Goal: Task Accomplishment & Management: Use online tool/utility

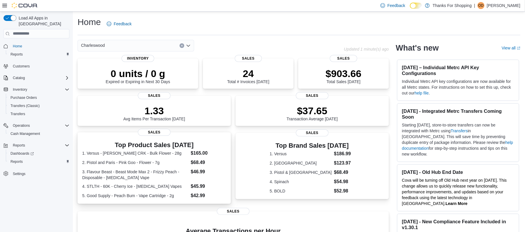
drag, startPoint x: 258, startPoint y: 223, endPoint x: 168, endPoint y: 178, distance: 100.4
click at [212, 232] on html "Feedback Dark Mode Thanks For Shopping | [PERSON_NAME] Load All Apps in New Hub…" at bounding box center [262, 116] width 525 height 232
click at [18, 87] on span "Inventory" at bounding box center [20, 89] width 14 height 5
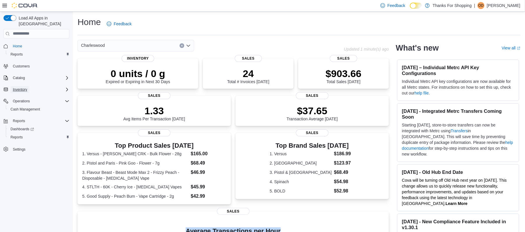
click at [18, 87] on span "Inventory" at bounding box center [20, 89] width 14 height 5
click at [19, 160] on span "Reports" at bounding box center [16, 162] width 12 height 5
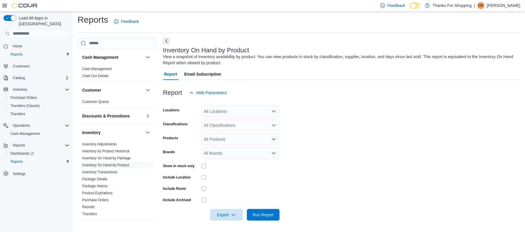
scroll to position [2, 0]
click at [273, 111] on icon "Open list of options" at bounding box center [273, 112] width 5 height 5
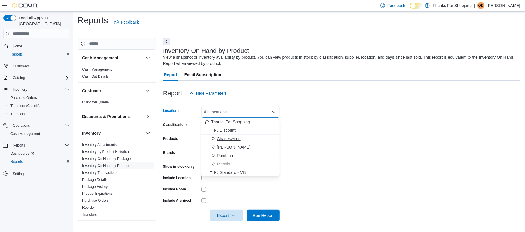
click at [228, 135] on button "Charleswood" at bounding box center [240, 139] width 78 height 8
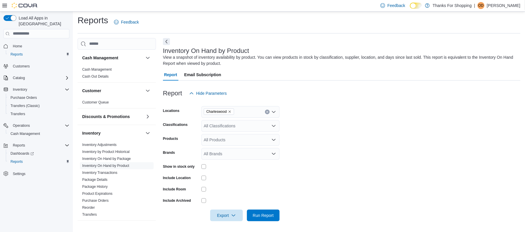
click at [303, 125] on form "Locations Charleswood Classifications All Classifications Products All Products…" at bounding box center [341, 160] width 357 height 122
click at [268, 126] on div "All Classifications" at bounding box center [240, 126] width 78 height 12
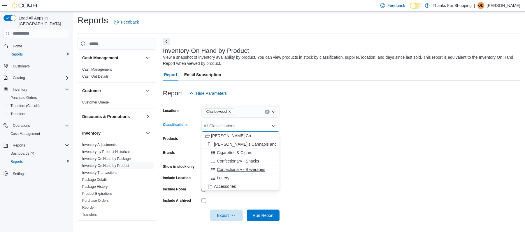
click at [246, 171] on span "Confectionary - Beverages" at bounding box center [241, 170] width 48 height 6
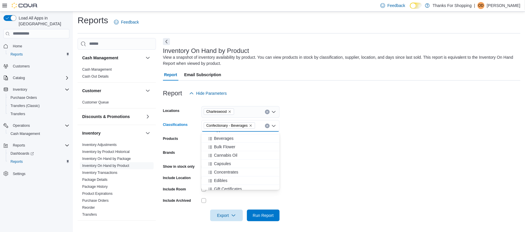
scroll to position [175, 0]
click at [229, 145] on span "Bulk Flower" at bounding box center [224, 147] width 21 height 6
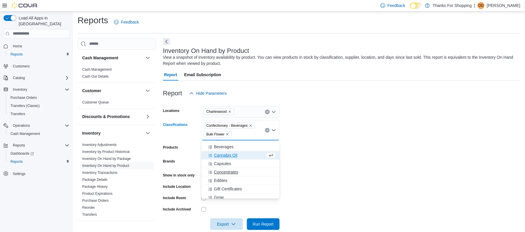
click at [225, 171] on span "Concentrates" at bounding box center [226, 173] width 24 height 6
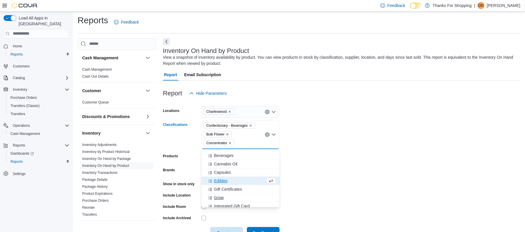
click at [218, 197] on span "Grow" at bounding box center [219, 198] width 10 height 6
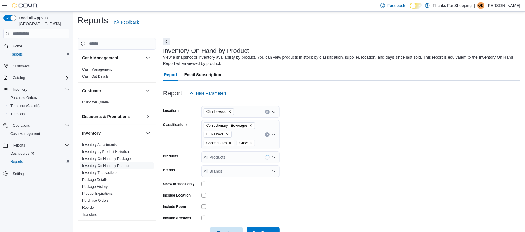
click at [328, 157] on form "Locations Charleswood Classifications Confectionary - Beverages Bulk Flower Con…" at bounding box center [341, 169] width 357 height 140
click at [260, 154] on div "All Products" at bounding box center [240, 158] width 78 height 12
click at [312, 168] on form "Locations Charleswood Classifications Confectionary - Beverages Bulk Flower Con…" at bounding box center [341, 169] width 357 height 140
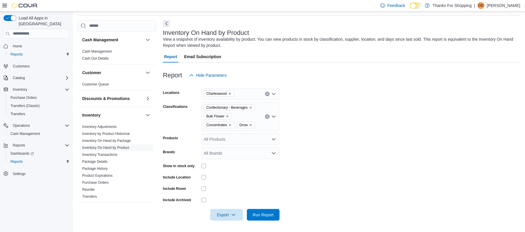
scroll to position [19, 0]
click at [262, 214] on span "Run Report" at bounding box center [263, 216] width 21 height 6
click at [231, 217] on icon "button" at bounding box center [233, 215] width 5 height 5
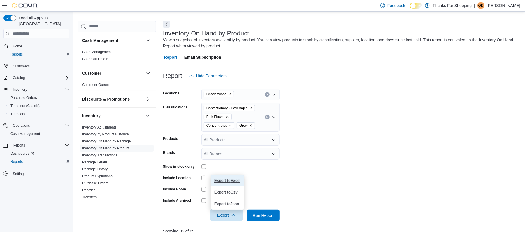
click at [232, 184] on button "Export to Excel" at bounding box center [227, 181] width 33 height 12
